Goal: Find specific page/section: Find specific page/section

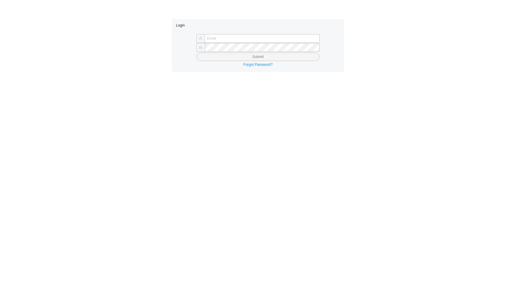
type input "[EMAIL_ADDRESS][DOMAIN_NAME]"
click at [264, 58] on button "Submit" at bounding box center [258, 57] width 123 height 8
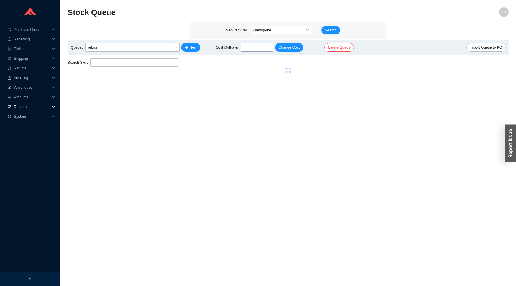
click at [25, 107] on span "Reports" at bounding box center [32, 107] width 36 height 10
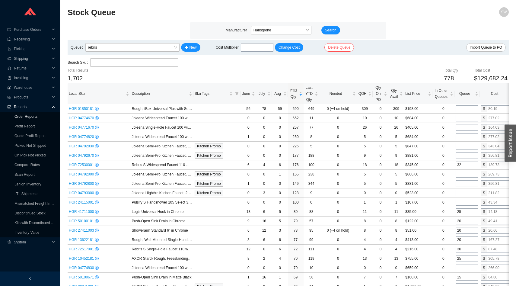
click at [35, 116] on link "Order Reports" at bounding box center [25, 116] width 23 height 4
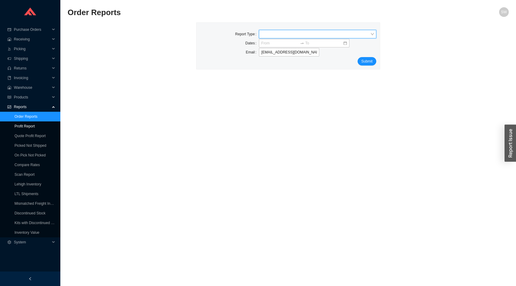
type input "q"
